Goal: Task Accomplishment & Management: Manage account settings

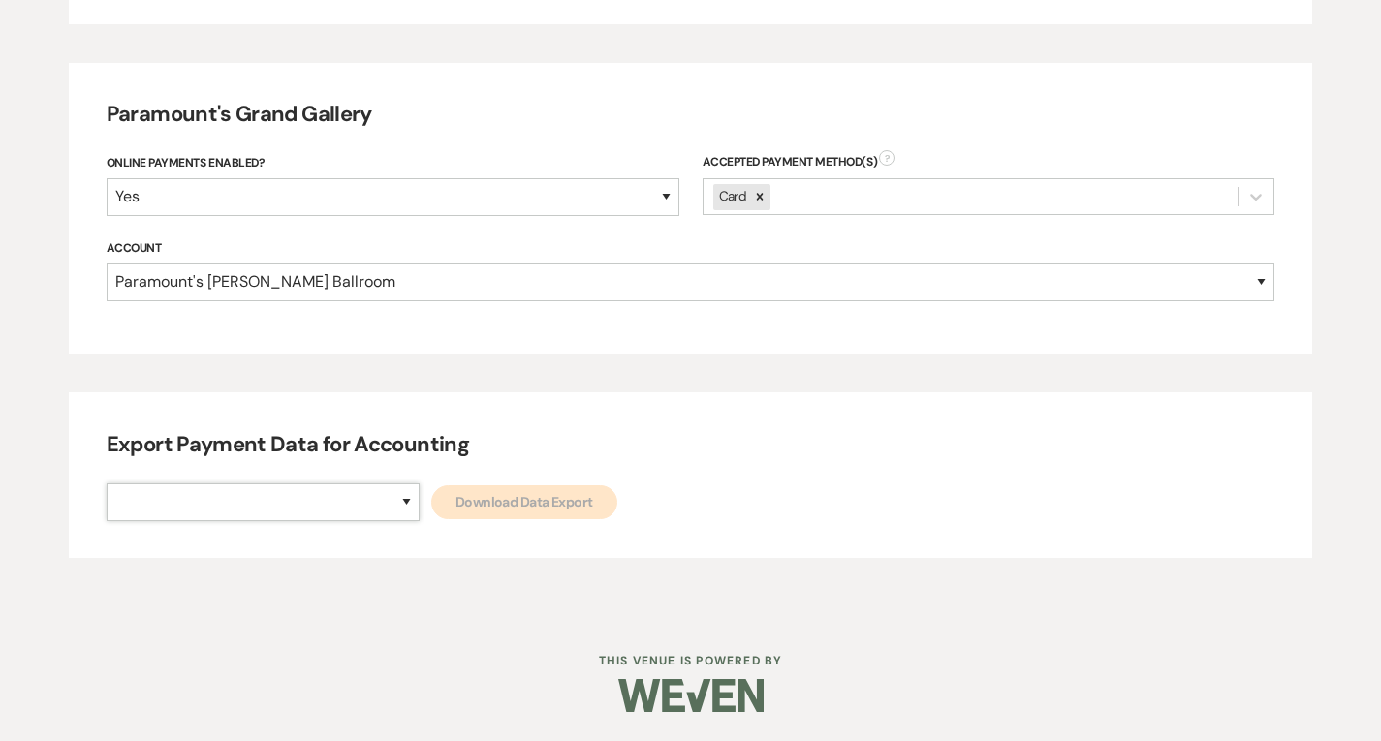
click at [328, 518] on select "Paramount's [PERSON_NAME] Ballroom Paramount's [GEOGRAPHIC_DATA]" at bounding box center [263, 503] width 313 height 38
click at [326, 516] on select "Paramount's [PERSON_NAME] Ballroom Paramount's [GEOGRAPHIC_DATA]" at bounding box center [263, 503] width 313 height 38
select select "634"
click at [107, 484] on select "Paramount's [PERSON_NAME] Ballroom Paramount's [GEOGRAPHIC_DATA]" at bounding box center [263, 503] width 313 height 38
click at [440, 512] on link "Download Data Export" at bounding box center [524, 502] width 186 height 34
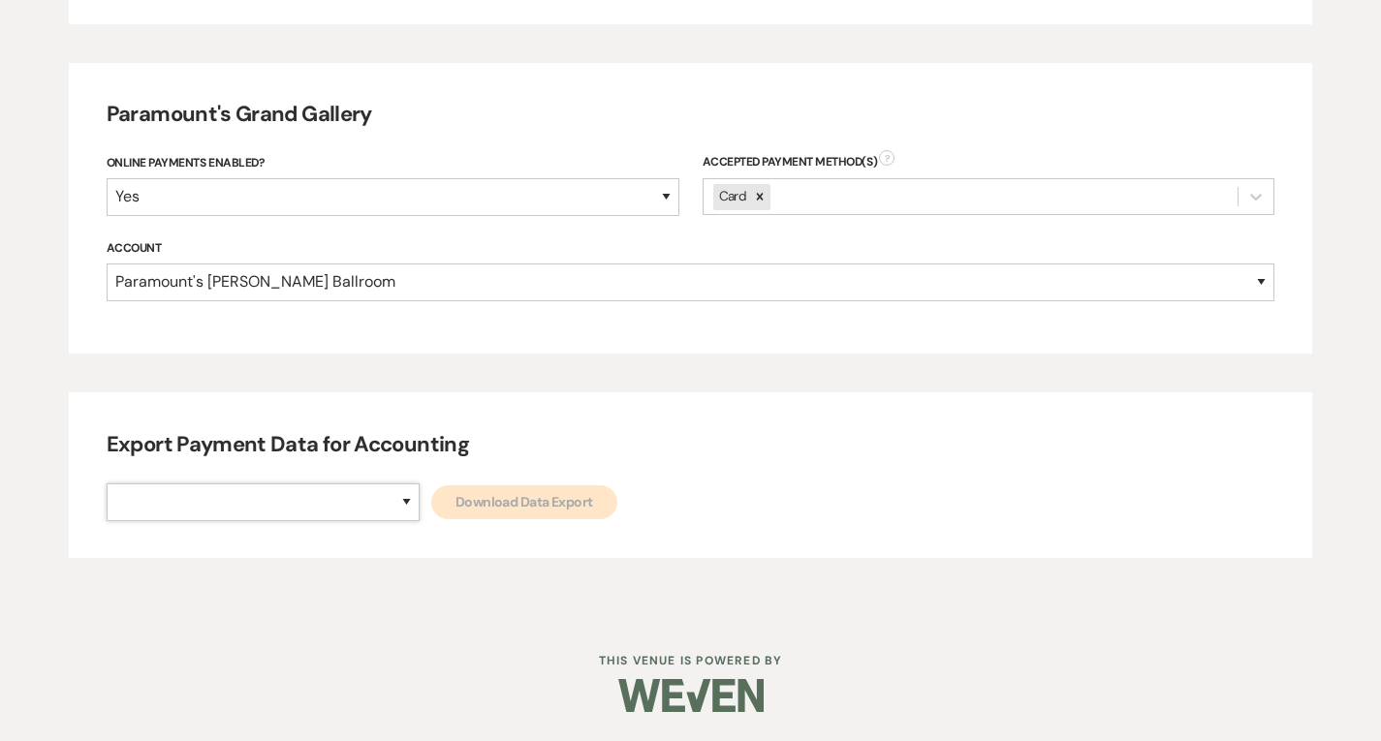
click at [320, 508] on select "Paramount's [PERSON_NAME] Ballroom Paramount's [GEOGRAPHIC_DATA]" at bounding box center [263, 503] width 313 height 38
select select "666"
click at [107, 484] on select "Paramount's [PERSON_NAME] Ballroom Paramount's [GEOGRAPHIC_DATA]" at bounding box center [263, 503] width 313 height 38
click at [457, 492] on link "Download Data Export" at bounding box center [524, 502] width 186 height 34
select select
